Goal: Use online tool/utility: Utilize a website feature to perform a specific function

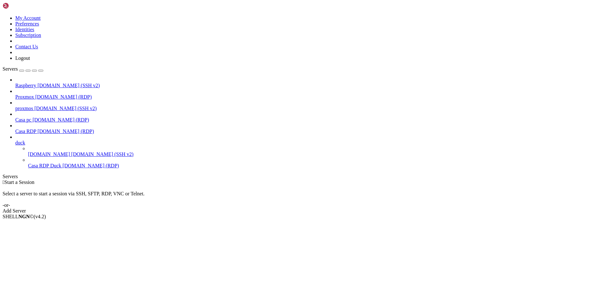
click at [25, 129] on span "Casa RDP" at bounding box center [25, 131] width 21 height 5
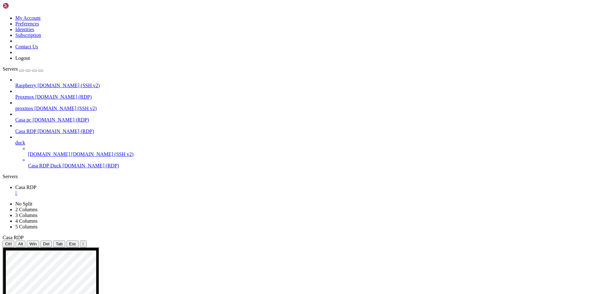
drag, startPoint x: 183, startPoint y: 285, endPoint x: 151, endPoint y: 285, distance: 31.8
